Goal: Information Seeking & Learning: Learn about a topic

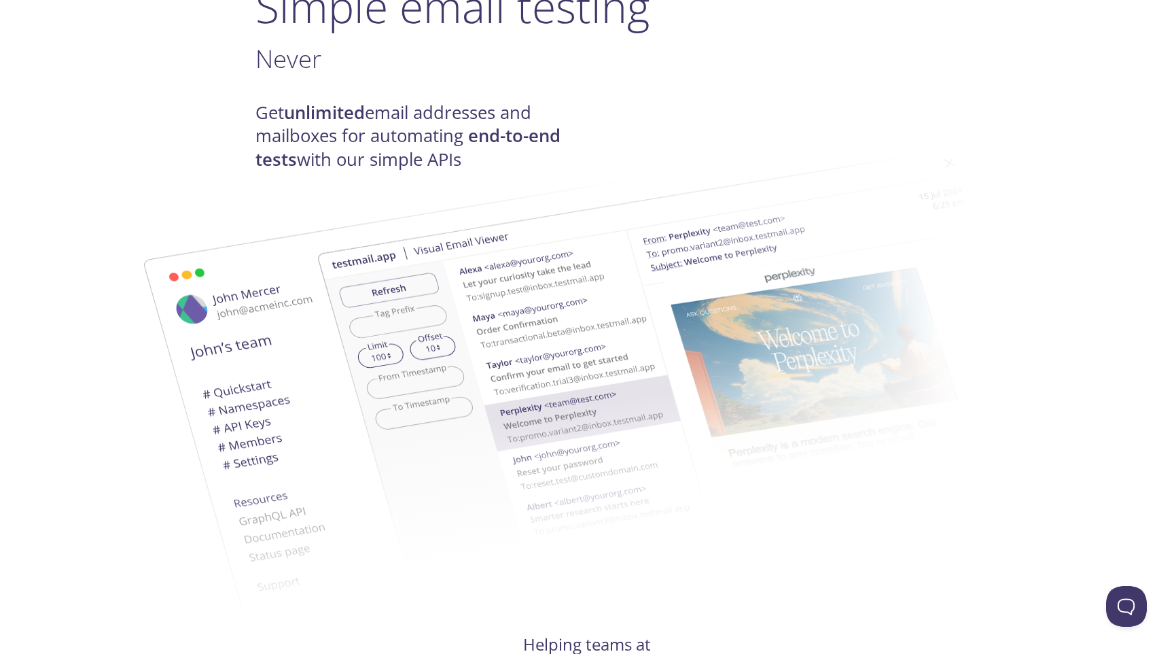
scroll to position [109, 0]
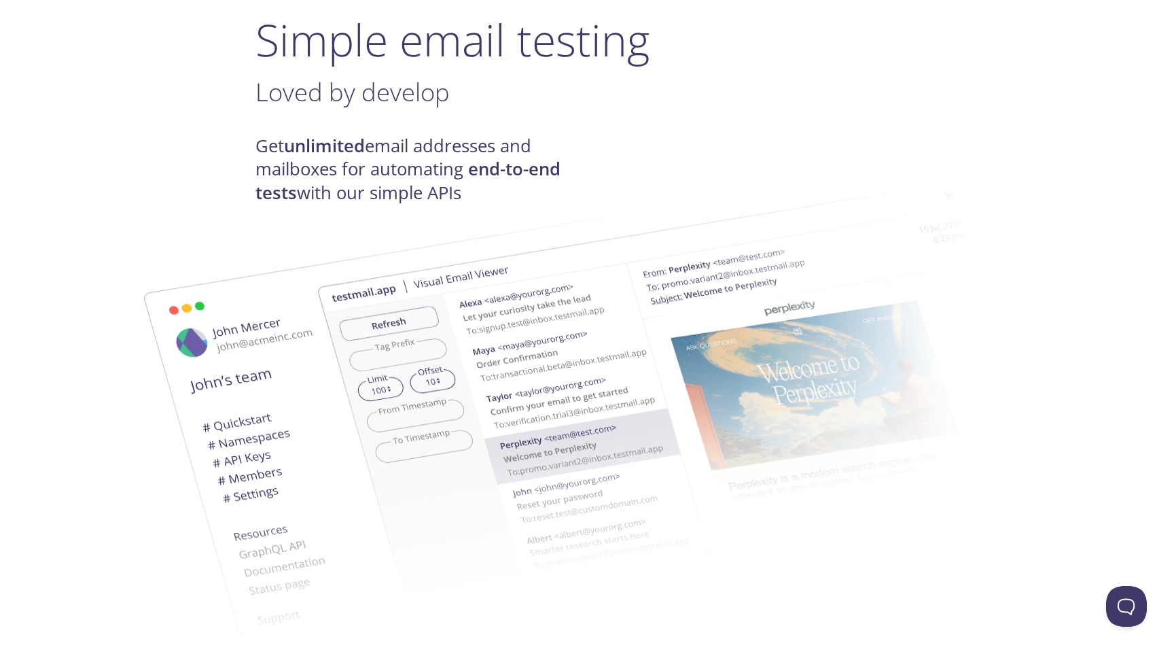
click at [327, 352] on img at bounding box center [684, 392] width 734 height 460
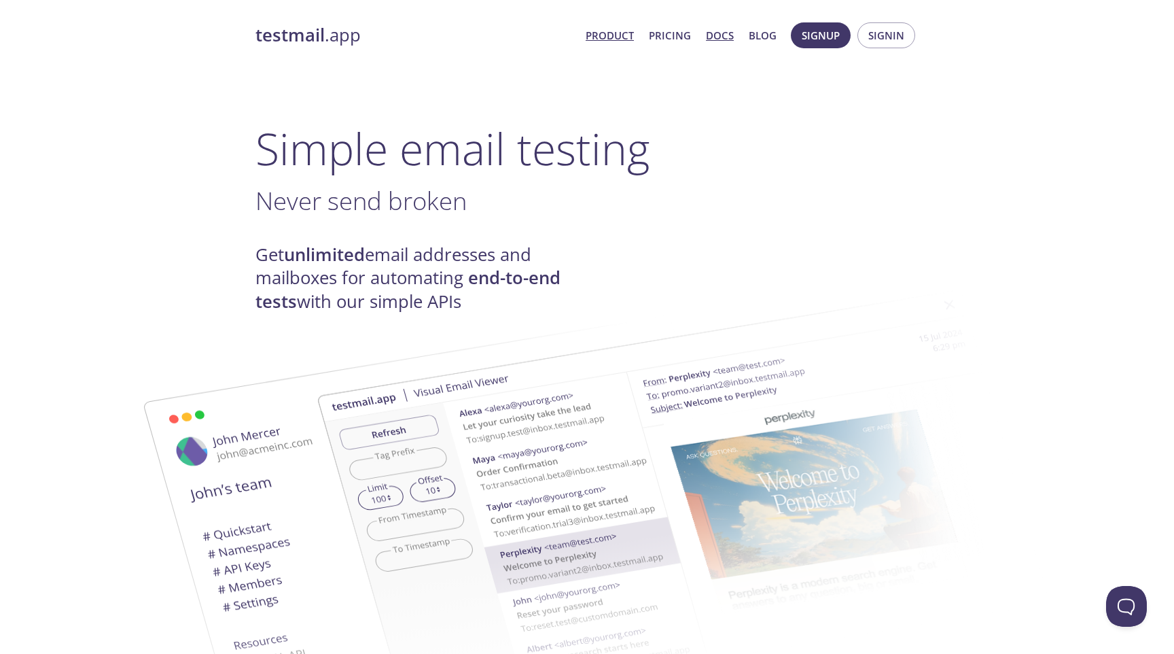
click at [732, 36] on link "Docs" at bounding box center [720, 36] width 28 height 18
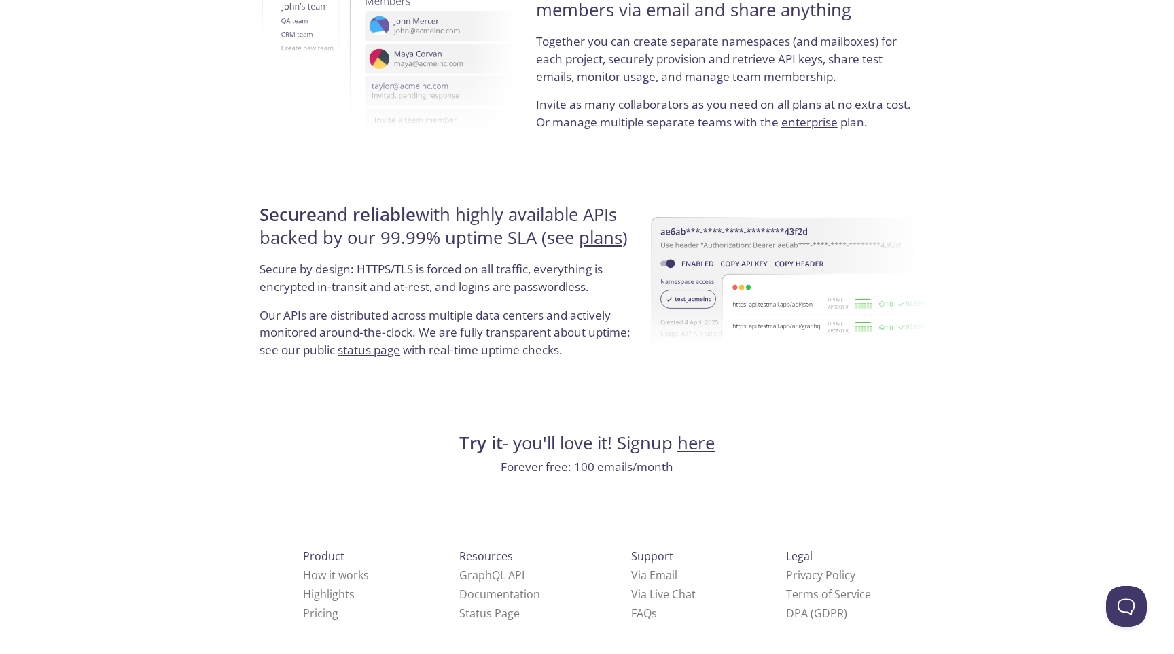
scroll to position [2454, 0]
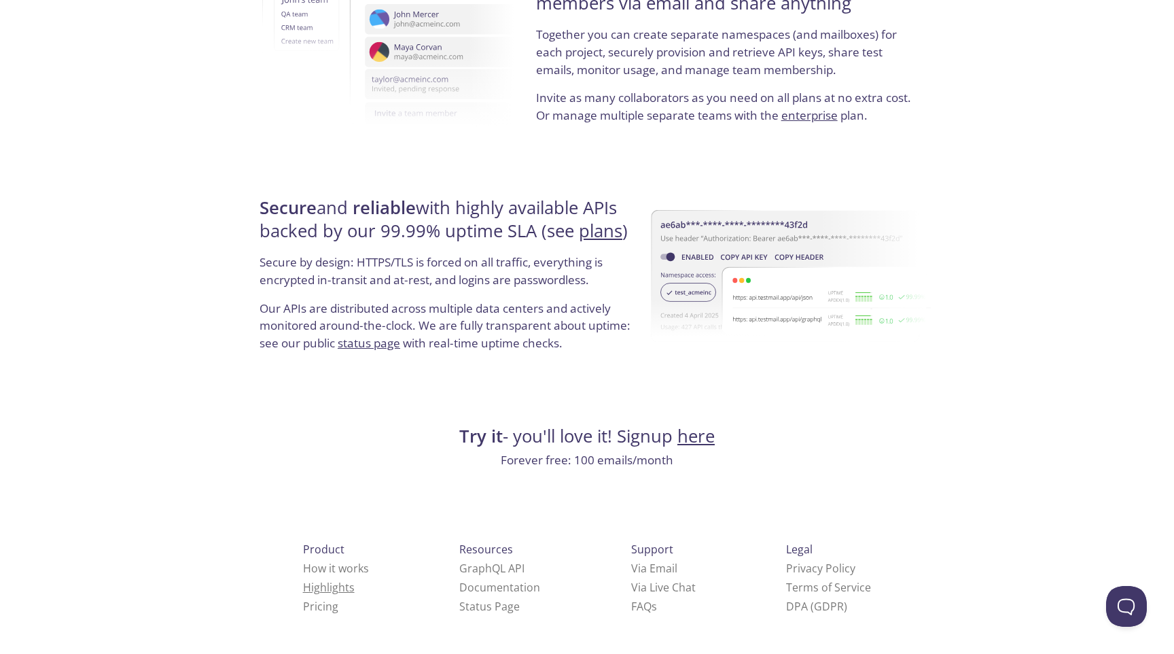
click at [303, 587] on link "Highlights" at bounding box center [329, 587] width 52 height 15
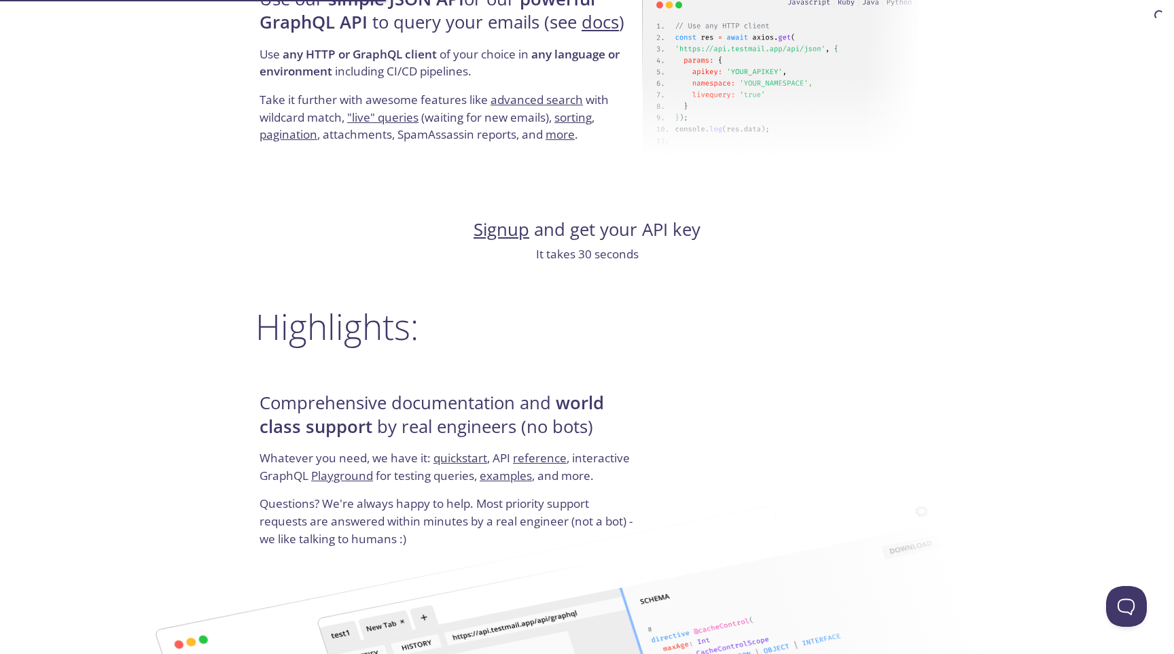
scroll to position [1362, 0]
click at [446, 463] on link "quickstart" at bounding box center [461, 459] width 54 height 16
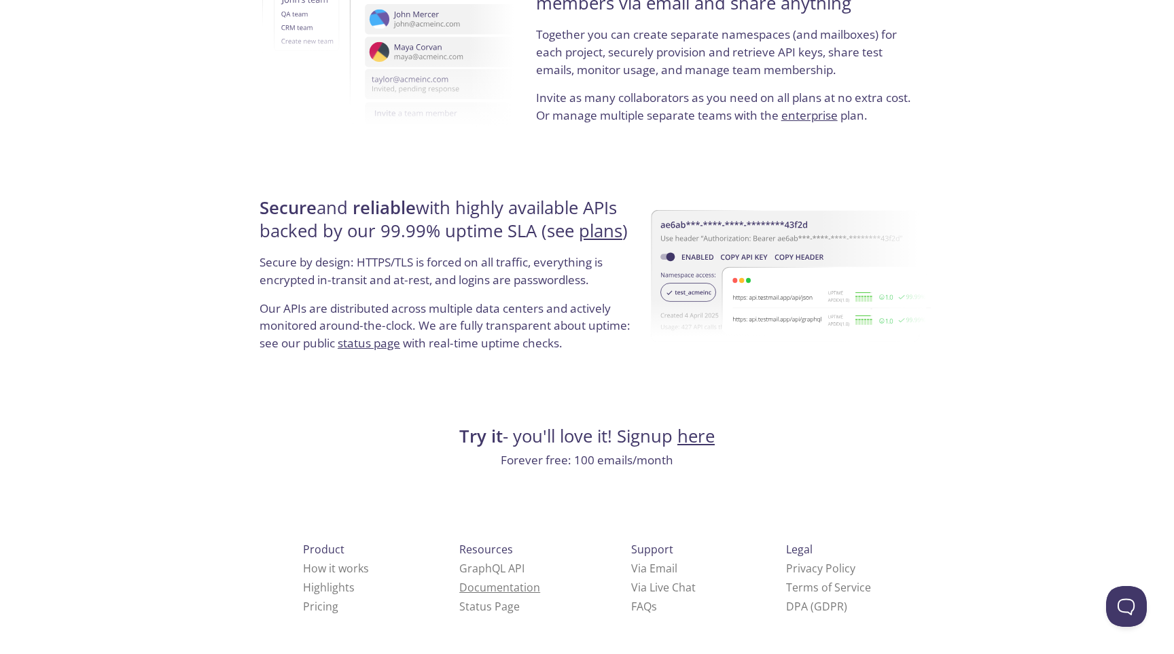
click at [459, 584] on link "Documentation" at bounding box center [499, 587] width 81 height 15
